Goal: Complete application form

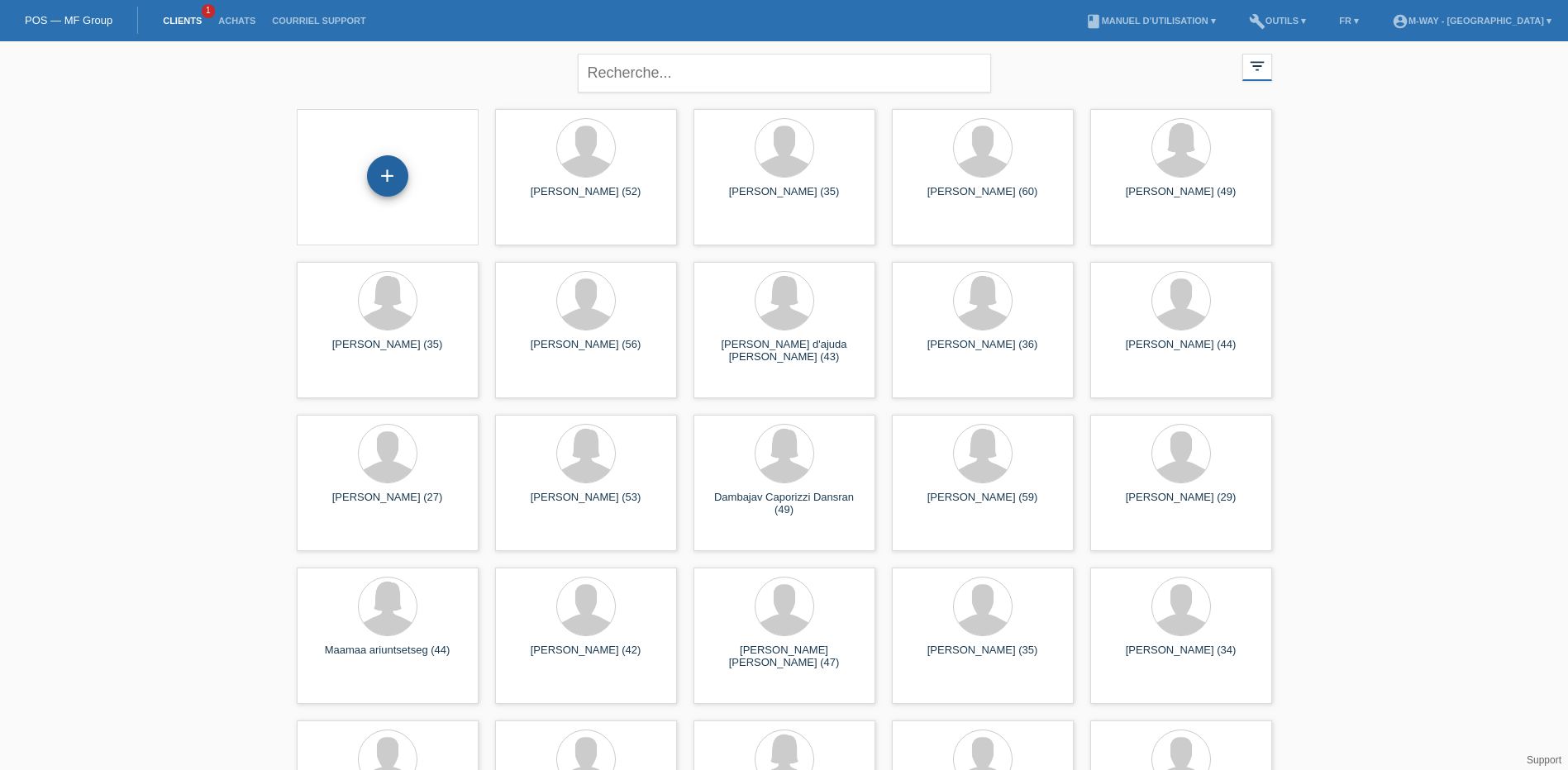
click at [391, 181] on div "+" at bounding box center [387, 176] width 41 height 41
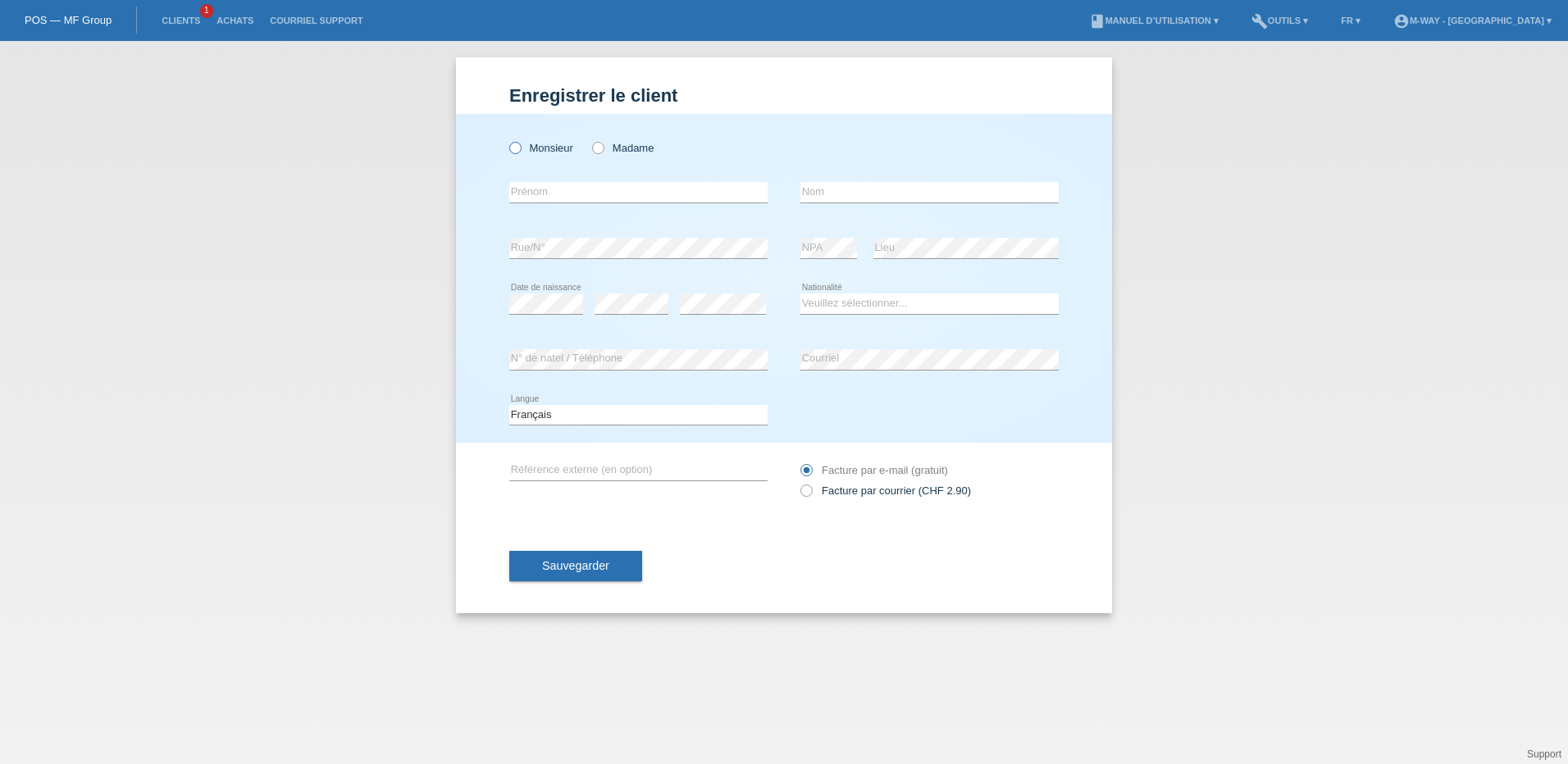
click at [507, 139] on icon at bounding box center [507, 139] width 0 height 0
click at [513, 152] on input "Monsieur" at bounding box center [515, 147] width 11 height 11
radio input "true"
click at [531, 185] on input "text" at bounding box center [639, 193] width 258 height 20
type input "damir"
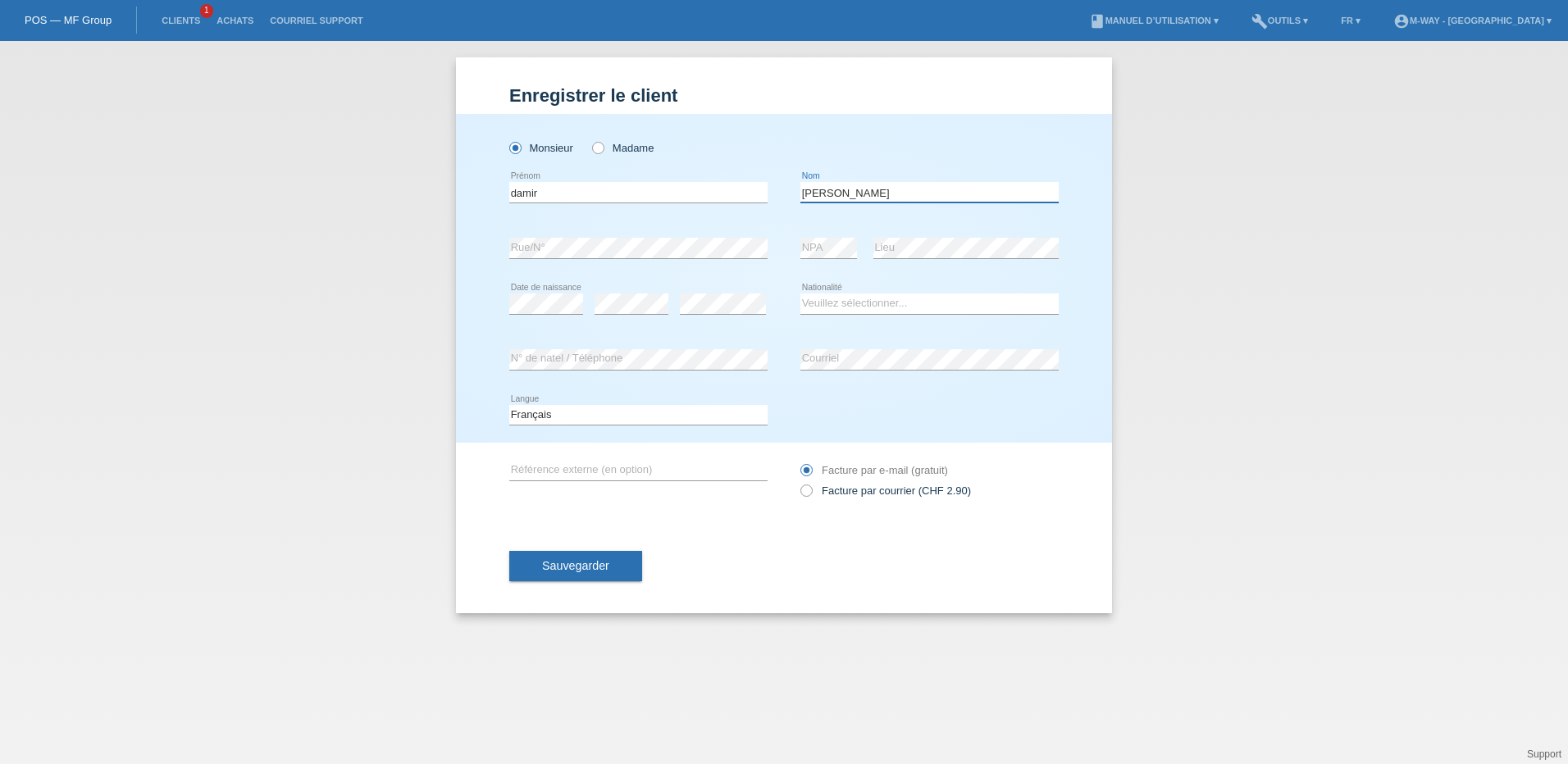
type input "[PERSON_NAME]"
click at [874, 307] on select "Veuillez sélectionner... Suisse Allemagne Autriche Liechtenstein ------------ A…" at bounding box center [930, 303] width 258 height 19
select select "CH"
click at [801, 294] on select "Veuillez sélectionner... Suisse Allemagne Autriche Liechtenstein ------------ A…" at bounding box center [930, 303] width 258 height 19
click at [572, 561] on span "Sauvegarder" at bounding box center [575, 566] width 67 height 13
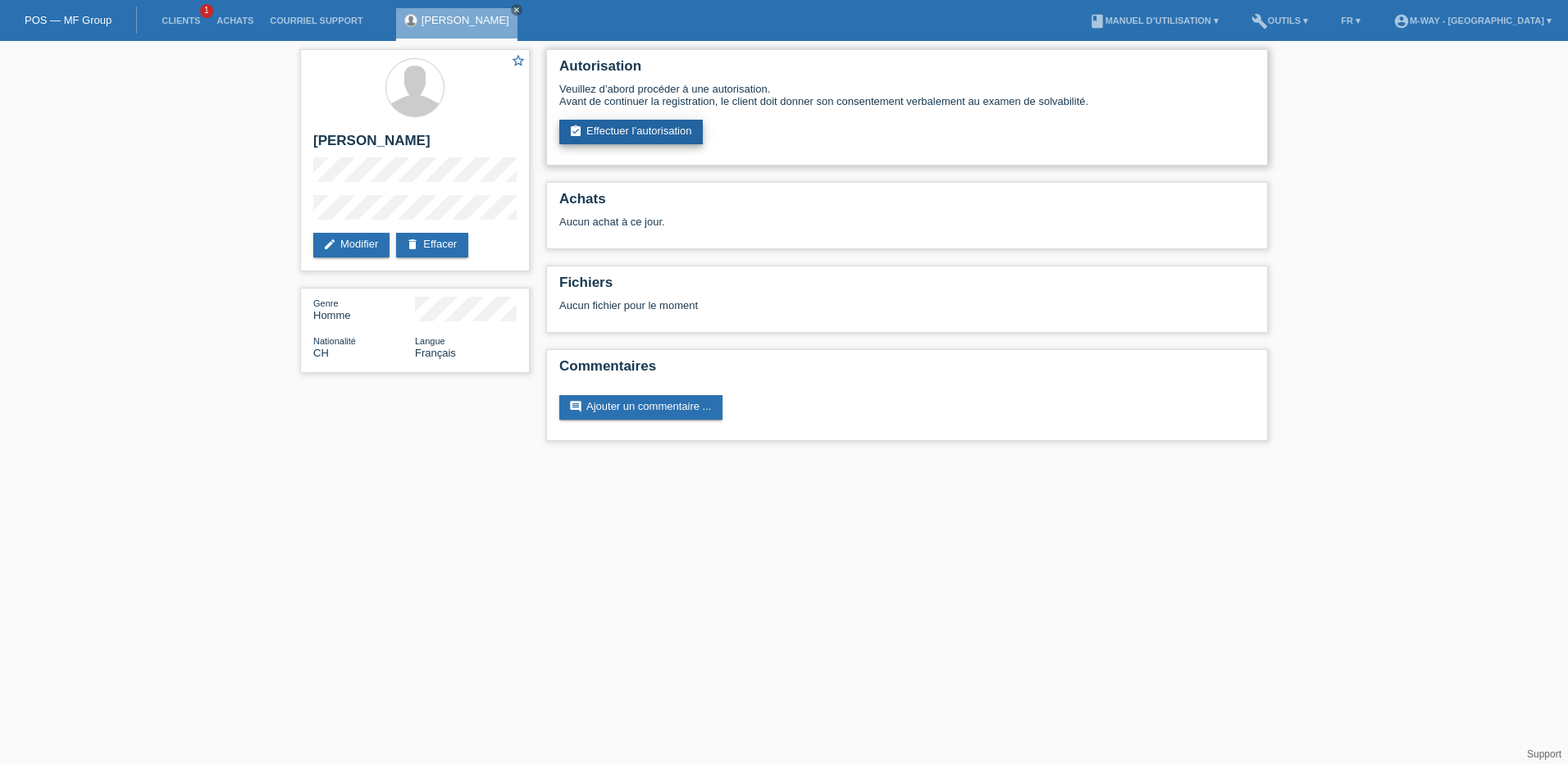
click at [667, 138] on link "assignment_turned_in Effectuer l’autorisation" at bounding box center [631, 132] width 144 height 25
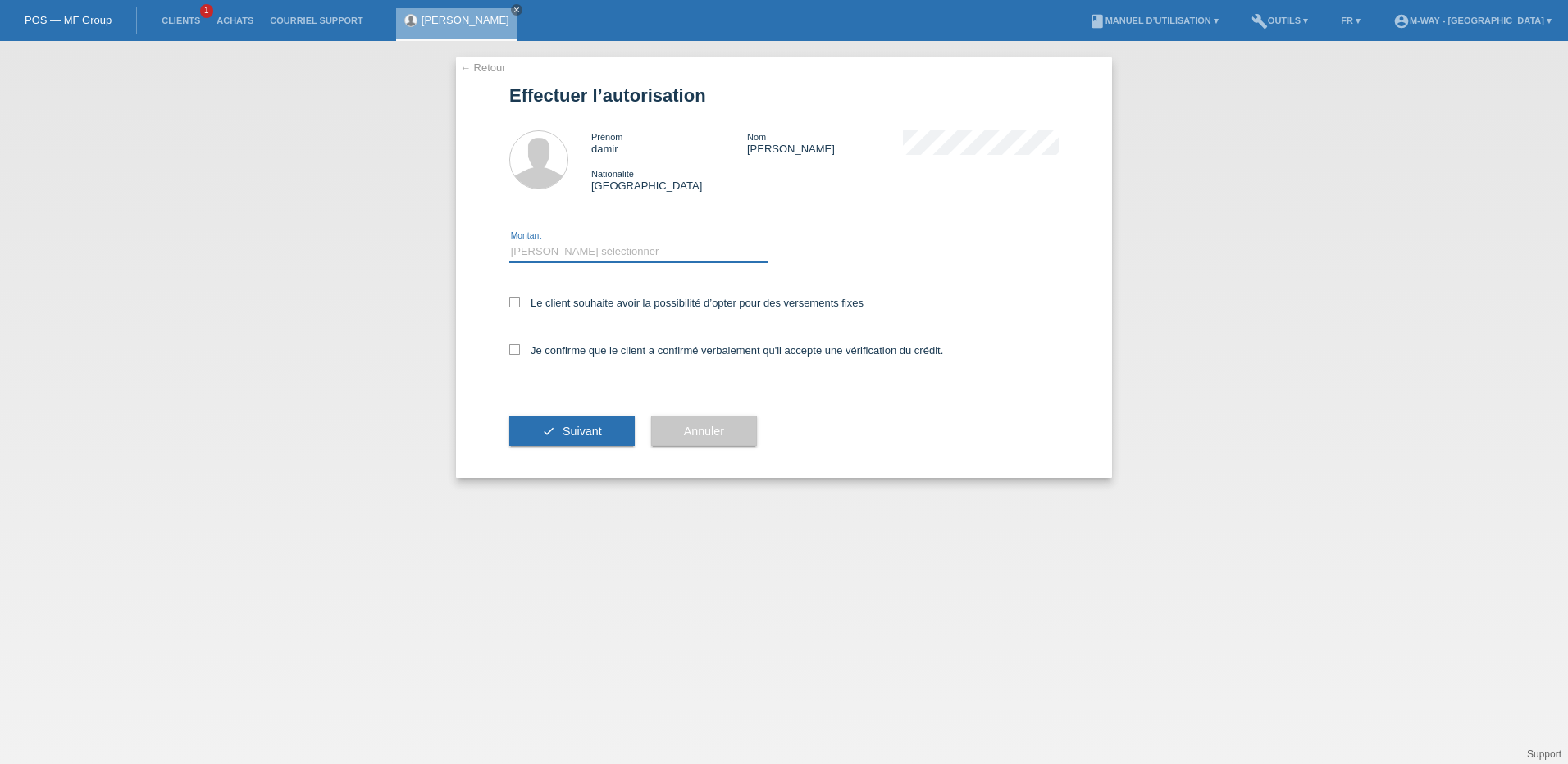
click at [612, 244] on select "Veuillez sélectionner CHF 1.00 - CHF 499.00 CHF 500.00 - CHF 1'999.00 CHF 2'000…" at bounding box center [639, 252] width 258 height 19
select select "3"
click at [510, 242] on select "Veuillez sélectionner CHF 1.00 - CHF 499.00 CHF 500.00 - CHF 1'999.00 CHF 2'000…" at bounding box center [639, 252] width 258 height 19
click at [520, 309] on div "Le client souhaite avoir la possibilité d’opter pour des versements fixes" at bounding box center [784, 304] width 549 height 48
click at [517, 303] on icon at bounding box center [515, 302] width 11 height 11
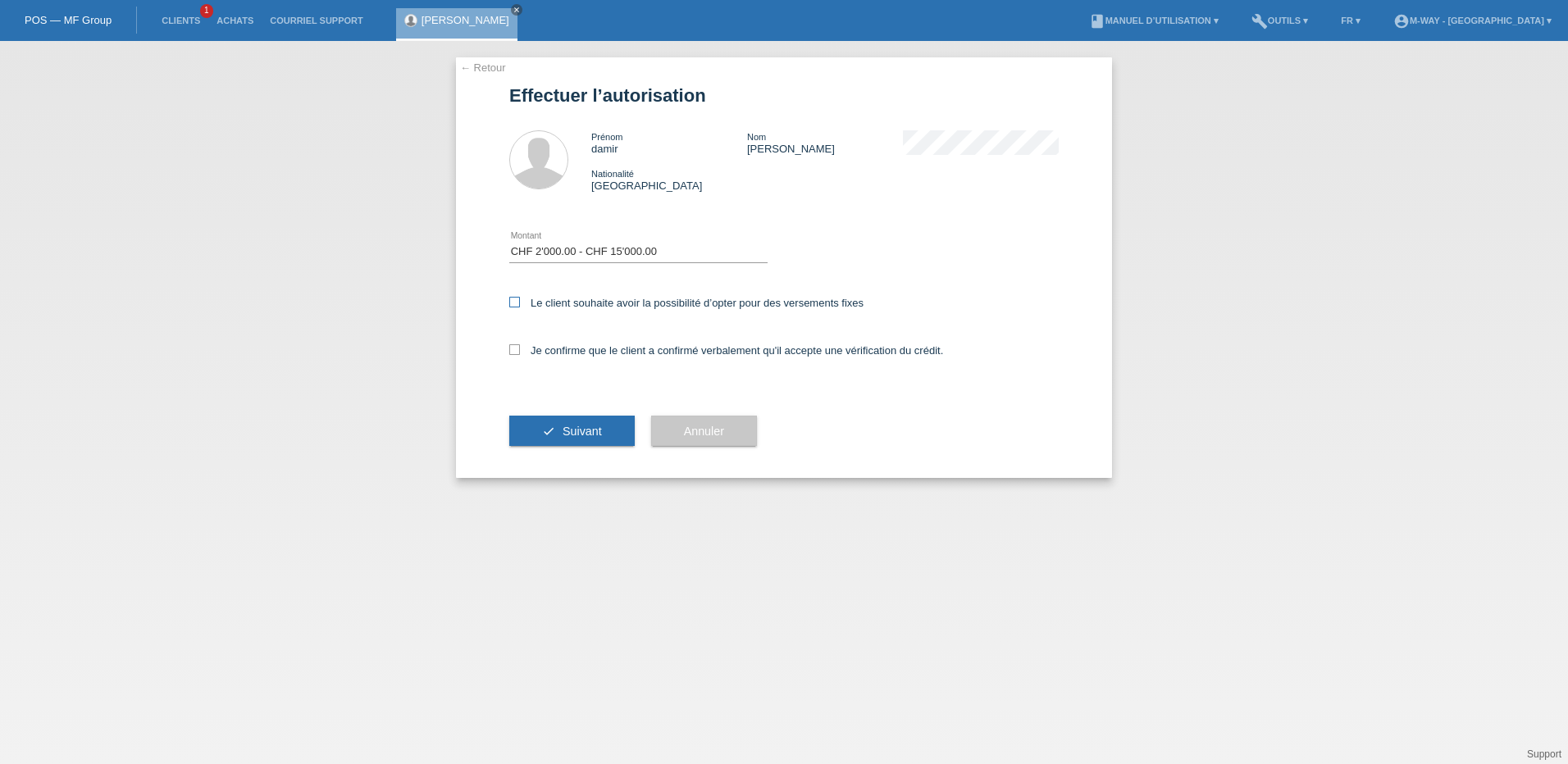
click at [517, 303] on input "Le client souhaite avoir la possibilité d’opter pour des versements fixes" at bounding box center [515, 302] width 11 height 11
checkbox input "true"
click at [517, 348] on icon at bounding box center [515, 350] width 11 height 11
click at [517, 348] on input "Je confirme que le client a confirmé verbalement qu'il accepte une vérification…" at bounding box center [515, 350] width 11 height 11
checkbox input "true"
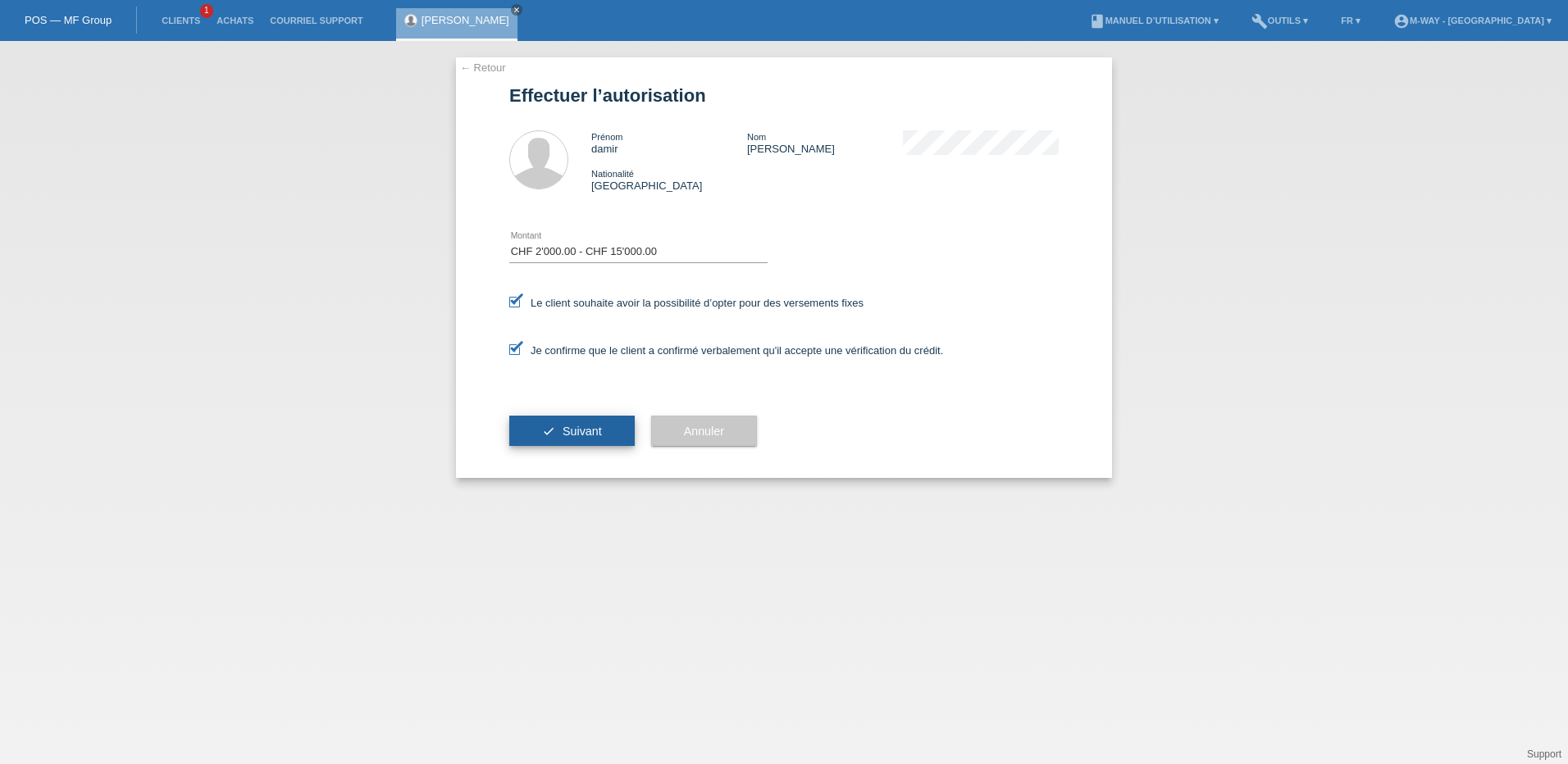
click at [548, 429] on button "check Suivant" at bounding box center [572, 431] width 125 height 31
